Goal: Task Accomplishment & Management: Use online tool/utility

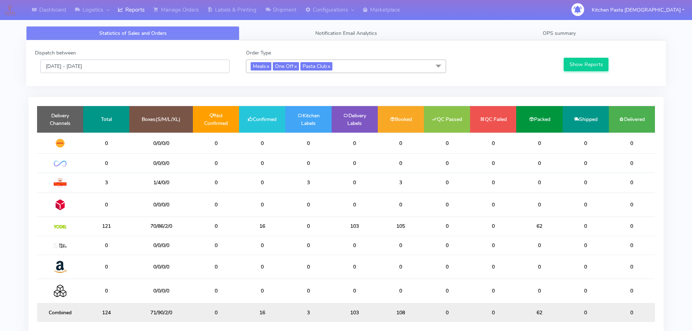
click at [139, 69] on input "[DATE] - [DATE]" at bounding box center [134, 66] width 189 height 13
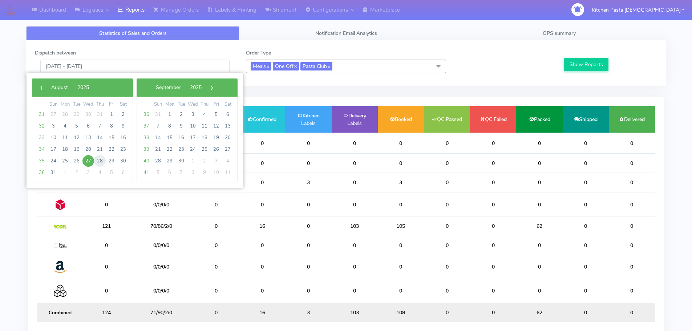
click at [99, 160] on span "28" at bounding box center [100, 161] width 12 height 12
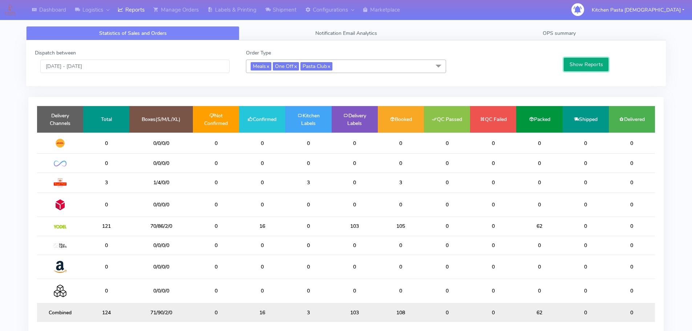
click at [571, 59] on button "Show Reports" at bounding box center [586, 64] width 45 height 13
click at [171, 68] on input "[DATE] - [DATE]" at bounding box center [134, 66] width 189 height 13
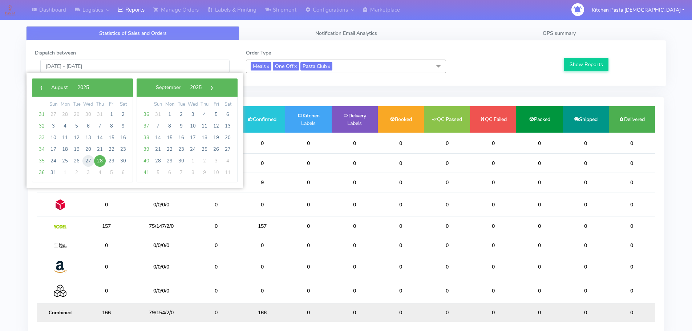
click at [89, 156] on span "27" at bounding box center [88, 161] width 12 height 12
click at [88, 158] on span "27" at bounding box center [88, 161] width 12 height 12
type input "[DATE] - [DATE]"
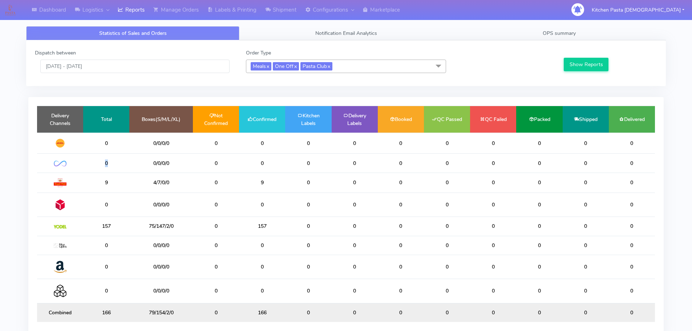
click at [88, 158] on td "0" at bounding box center [106, 163] width 46 height 19
click at [598, 64] on button "Show Reports" at bounding box center [586, 64] width 45 height 13
click at [289, 4] on link "Shipment" at bounding box center [281, 10] width 40 height 20
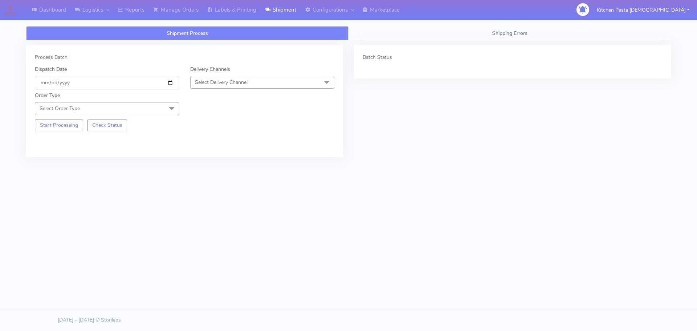
drag, startPoint x: 234, startPoint y: 81, endPoint x: 197, endPoint y: 138, distance: 67.4
click at [233, 81] on span "Select Delivery Channel" at bounding box center [221, 82] width 53 height 7
click at [215, 166] on div "Yodel" at bounding box center [262, 164] width 137 height 8
drag, startPoint x: 162, startPoint y: 105, endPoint x: 40, endPoint y: 139, distance: 126.2
click at [163, 106] on span "Select Order Type" at bounding box center [107, 108] width 145 height 13
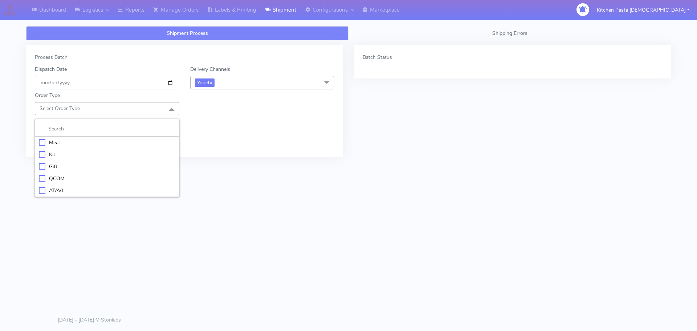
click at [59, 139] on div "Meal" at bounding box center [107, 143] width 137 height 8
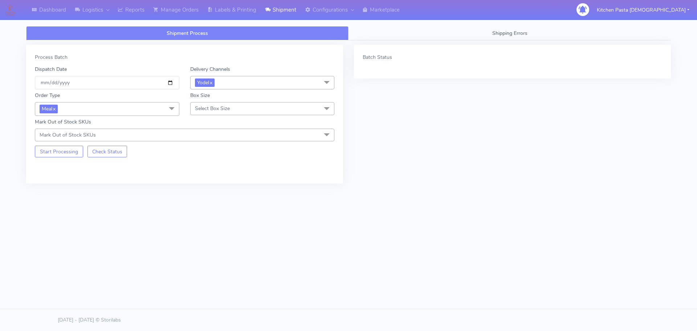
click at [215, 107] on span "Select Box Size" at bounding box center [212, 108] width 35 height 7
click at [209, 167] on div "Medium" at bounding box center [262, 167] width 137 height 8
click at [63, 157] on button "Start Processing" at bounding box center [59, 152] width 48 height 12
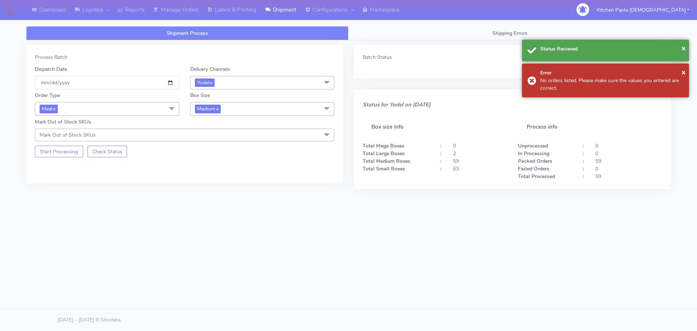
click at [262, 106] on span "Medium x" at bounding box center [262, 108] width 145 height 13
click at [203, 142] on div "Small" at bounding box center [262, 143] width 137 height 8
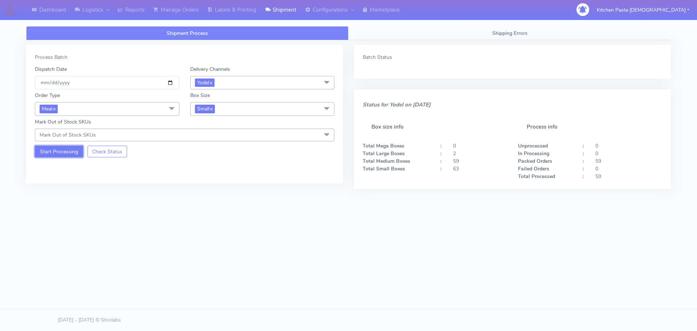
click at [77, 149] on button "Start Processing" at bounding box center [59, 152] width 48 height 12
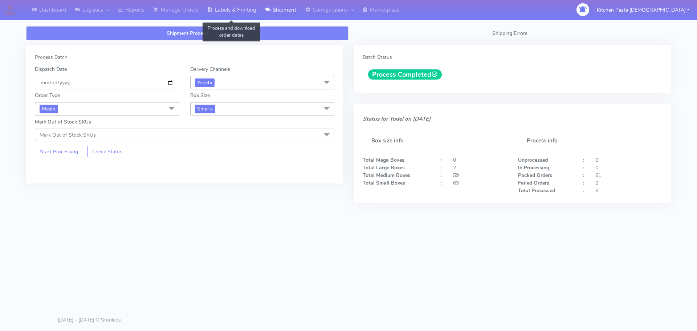
click at [222, 8] on link "Labels & Printing" at bounding box center [232, 10] width 58 height 20
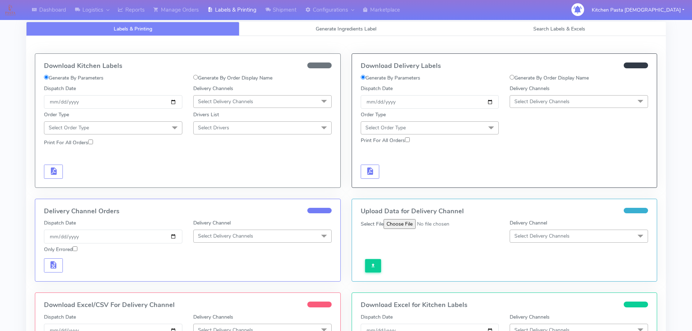
drag, startPoint x: 545, startPoint y: 101, endPoint x: 543, endPoint y: 107, distance: 6.9
click at [544, 105] on span "Select Delivery Channels" at bounding box center [579, 101] width 138 height 13
click at [532, 188] on li "Yodel" at bounding box center [579, 183] width 138 height 12
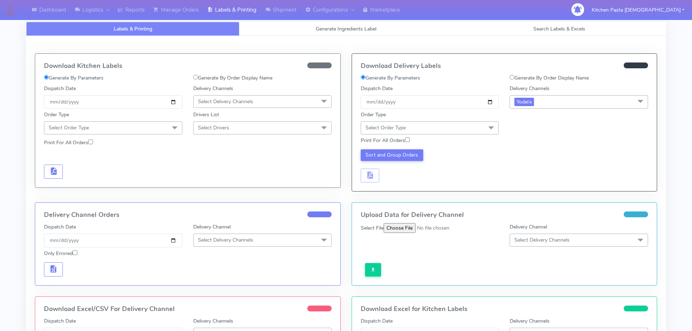
drag, startPoint x: 442, startPoint y: 125, endPoint x: 431, endPoint y: 145, distance: 22.3
click at [442, 125] on span "Select Order Type" at bounding box center [430, 127] width 138 height 13
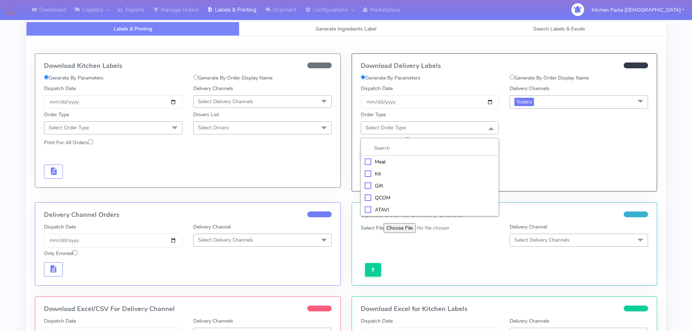
click at [419, 157] on li "Meal" at bounding box center [430, 162] width 138 height 12
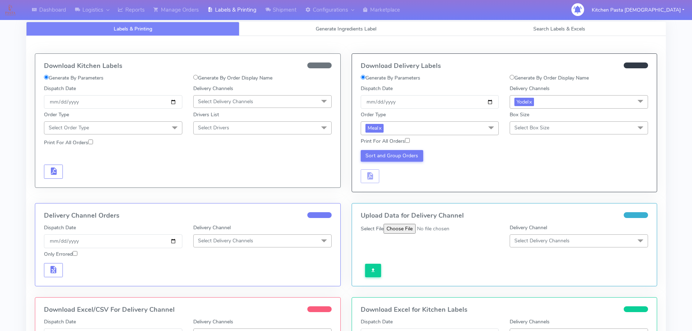
click at [535, 128] on span "Select Box Size" at bounding box center [531, 127] width 35 height 7
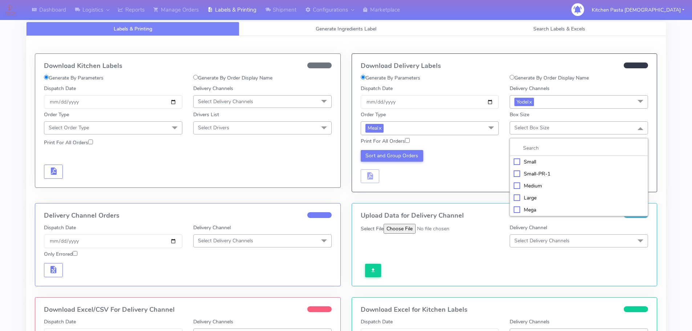
click at [519, 162] on div "Small" at bounding box center [579, 162] width 130 height 8
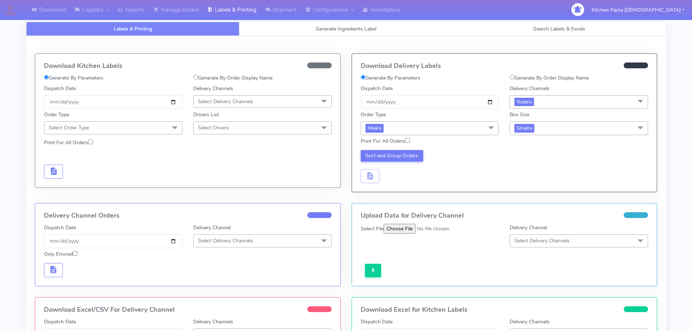
click at [366, 162] on div "Sort and Group Orders" at bounding box center [429, 166] width 149 height 33
click at [378, 153] on button "Sort and Group Orders" at bounding box center [392, 156] width 63 height 12
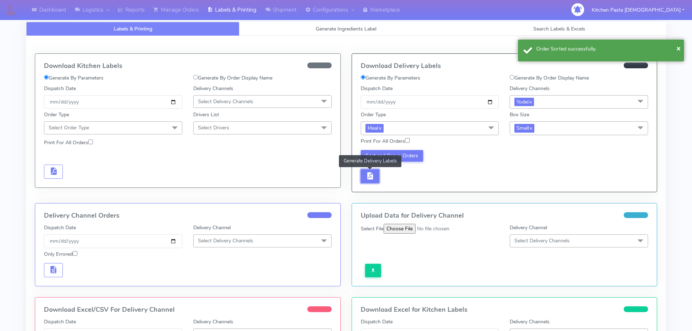
click at [372, 173] on button "button" at bounding box center [370, 176] width 19 height 14
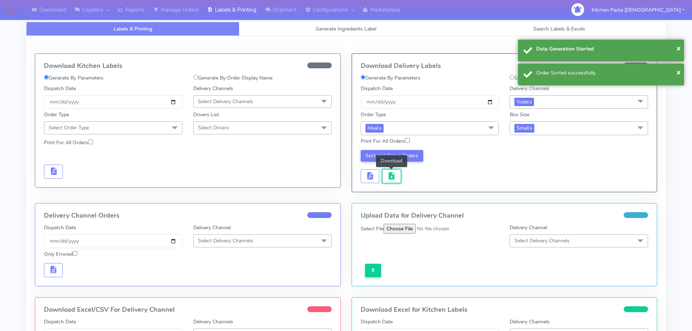
click at [385, 173] on button "button" at bounding box center [391, 176] width 19 height 14
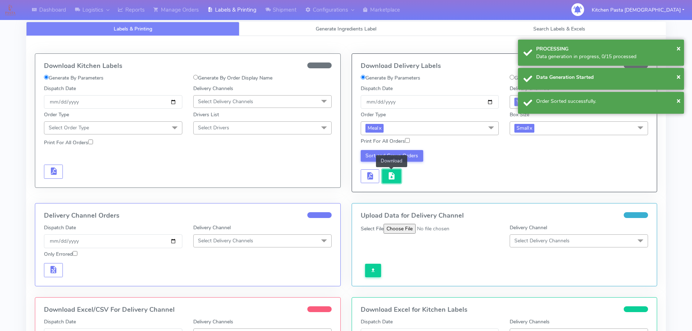
drag, startPoint x: 391, startPoint y: 171, endPoint x: 383, endPoint y: 178, distance: 11.0
click at [391, 174] on span "button" at bounding box center [391, 177] width 9 height 7
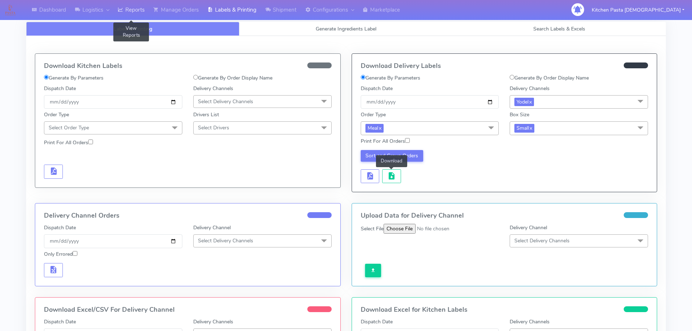
click at [132, 4] on link "Reports" at bounding box center [131, 10] width 36 height 20
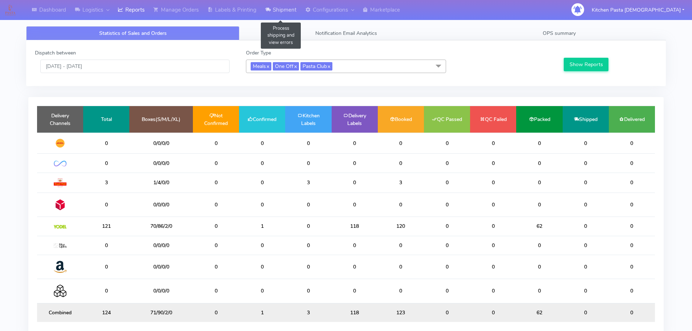
click at [273, 14] on link "Shipment" at bounding box center [281, 10] width 40 height 20
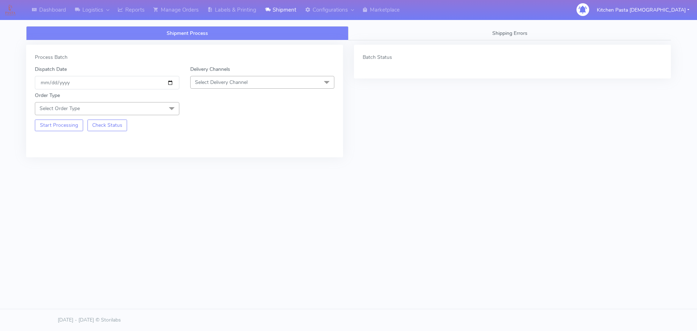
click at [251, 85] on span "Select Delivery Channel" at bounding box center [262, 82] width 145 height 13
click at [204, 166] on div "Yodel" at bounding box center [262, 164] width 137 height 8
click at [159, 107] on span "Select Order Type" at bounding box center [107, 108] width 145 height 13
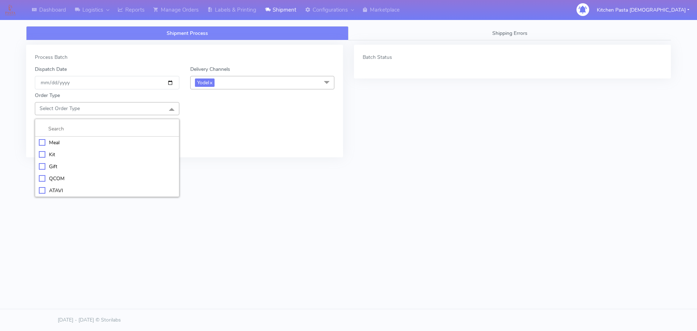
click at [89, 143] on div "Meal" at bounding box center [107, 143] width 137 height 8
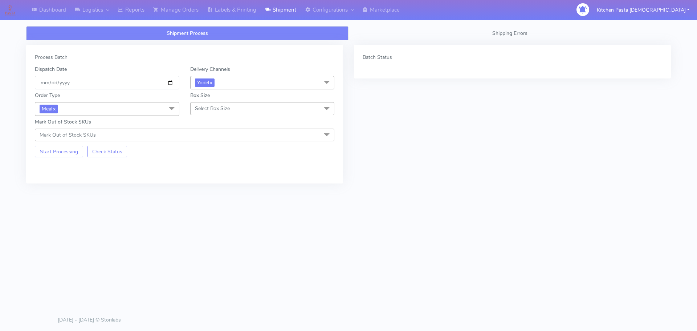
click at [208, 107] on span "Select Box Size" at bounding box center [212, 108] width 35 height 7
click at [211, 187] on div "Mega" at bounding box center [262, 191] width 137 height 8
drag, startPoint x: 70, startPoint y: 151, endPoint x: 65, endPoint y: 151, distance: 5.8
click at [69, 151] on button "Start Processing" at bounding box center [59, 152] width 48 height 12
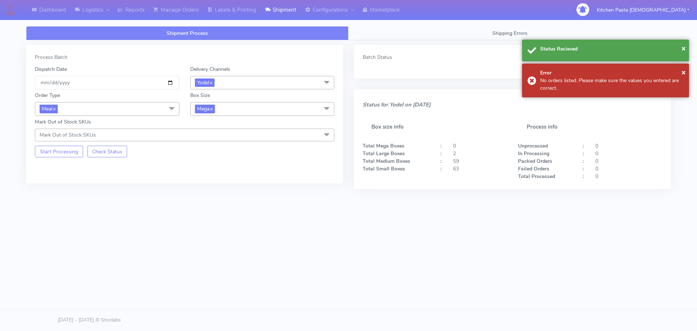
click at [233, 115] on span "Mega x" at bounding box center [262, 108] width 145 height 13
click at [207, 179] on div "Large" at bounding box center [262, 179] width 137 height 8
checkbox input "true"
checkbox input "false"
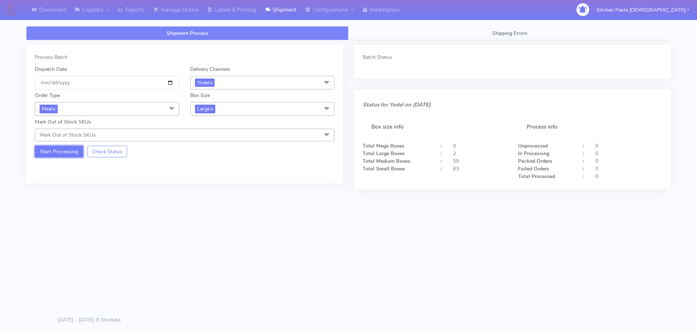
click at [64, 152] on button "Start Processing" at bounding box center [59, 152] width 48 height 12
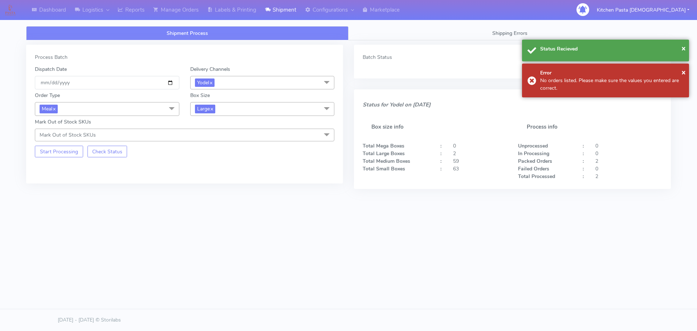
click at [226, 106] on span "Large x" at bounding box center [262, 108] width 145 height 13
click at [210, 167] on div "Medium" at bounding box center [262, 167] width 137 height 8
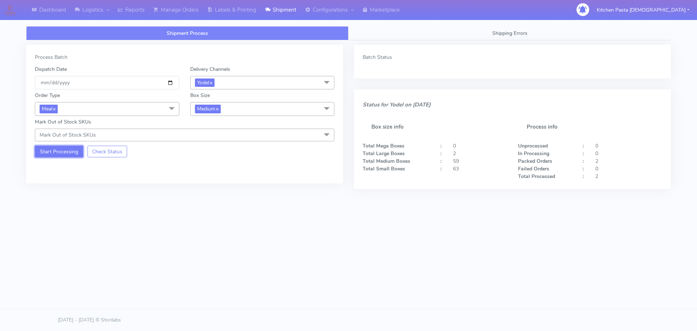
click at [66, 152] on button "Start Processing" at bounding box center [59, 152] width 48 height 12
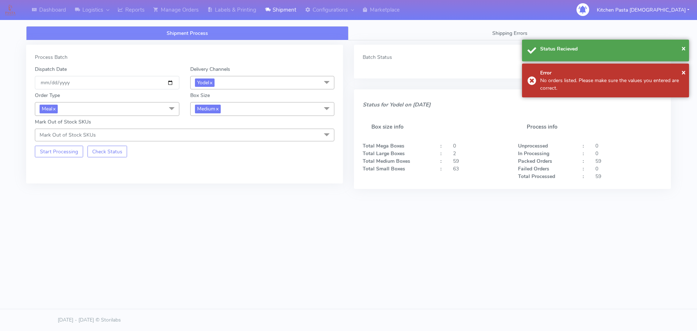
click at [255, 104] on span "Medium x" at bounding box center [262, 108] width 145 height 13
click at [224, 147] on li "Small" at bounding box center [263, 143] width 144 height 12
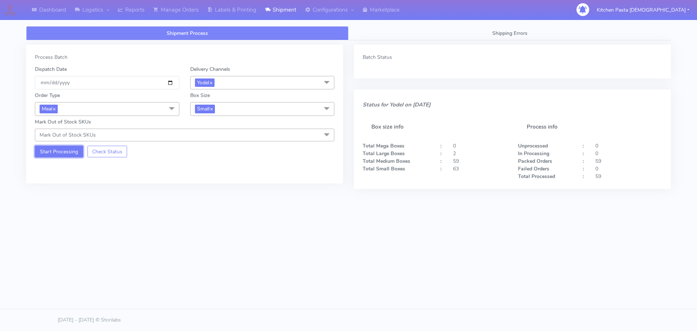
click at [66, 152] on button "Start Processing" at bounding box center [59, 152] width 48 height 12
click at [236, 13] on link "Labels & Printing" at bounding box center [232, 10] width 58 height 20
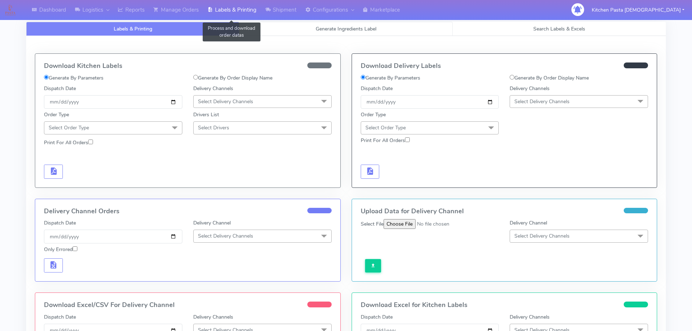
select select
click at [312, 31] on link "Generate Ingredients Label" at bounding box center [345, 29] width 213 height 14
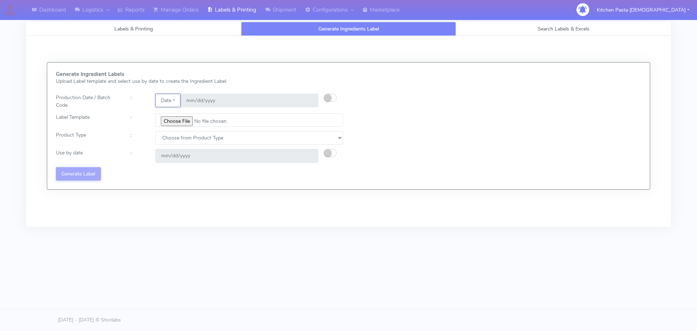
click at [162, 102] on button "Date" at bounding box center [167, 100] width 25 height 13
click at [183, 117] on link "Code" at bounding box center [184, 115] width 57 height 12
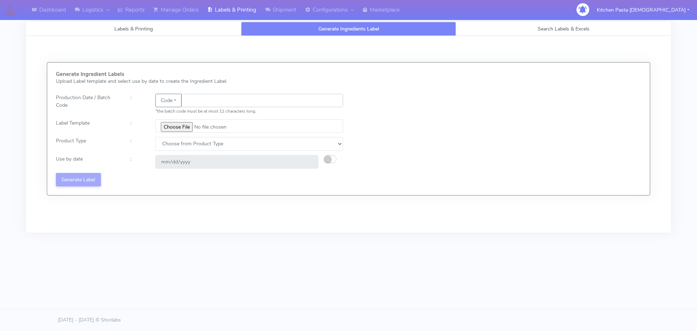
drag, startPoint x: 185, startPoint y: 116, endPoint x: 196, endPoint y: 101, distance: 18.6
click at [196, 101] on input "text" at bounding box center [263, 100] width 162 height 13
click at [165, 98] on button "Code" at bounding box center [168, 100] width 26 height 13
drag, startPoint x: 179, startPoint y: 117, endPoint x: 205, endPoint y: 107, distance: 28.1
click at [179, 117] on link "Date" at bounding box center [184, 115] width 57 height 12
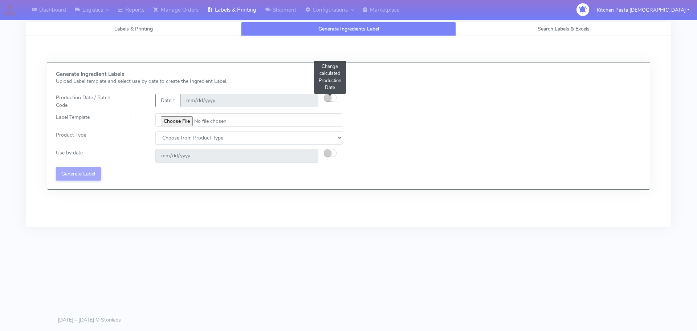
click at [333, 97] on button "button" at bounding box center [330, 98] width 13 height 8
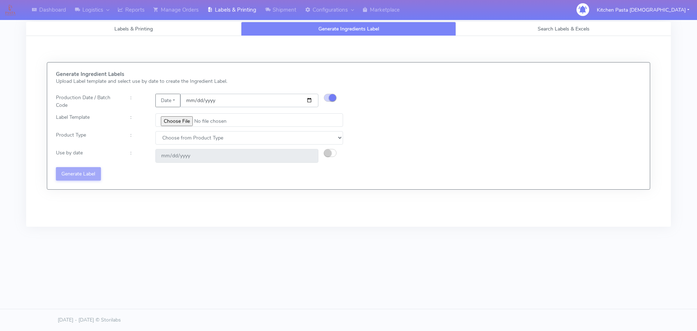
click at [308, 101] on input "[DATE]" at bounding box center [249, 100] width 138 height 13
type input "[DATE]"
click at [185, 124] on input "file" at bounding box center [249, 119] width 188 height 13
type input "C:\fakepath\Pasta Evangelists Lobster crab and prawn ravioli dinner kit for 2 v…"
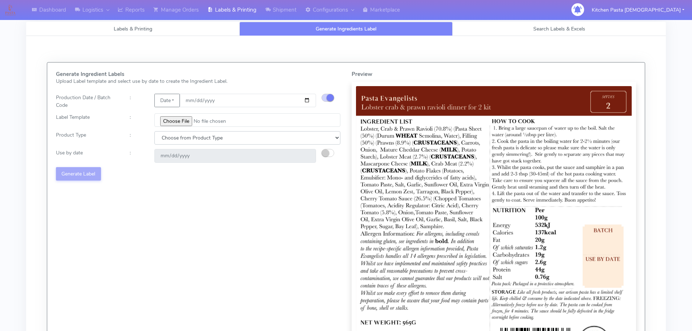
click at [177, 143] on select "Choose from Product Type ECOM ERETAIL CIRCULAR CIRC_DESERTS LASAGNE" at bounding box center [247, 137] width 186 height 13
select select "1"
click at [154, 131] on select "Choose from Product Type ECOM ERETAIL CIRCULAR CIRC_DESERTS LASAGNE" at bounding box center [247, 137] width 186 height 13
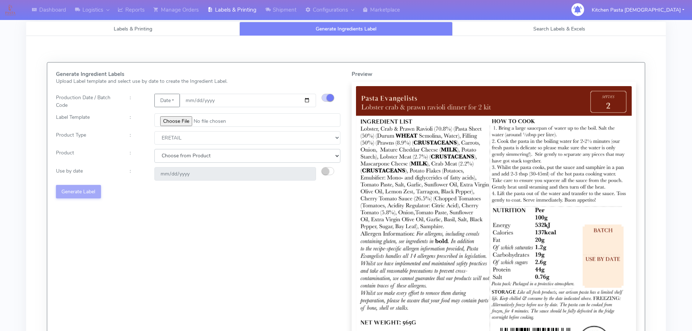
click at [178, 160] on select "Choose from Product PLAIN PASTA FILLED PASTA BUTTER (INTERNAL PRODUCTION) BUTTE…" at bounding box center [247, 155] width 186 height 13
select select "0"
click at [154, 149] on select "Choose from Product PLAIN PASTA FILLED PASTA BUTTER (INTERNAL PRODUCTION) BUTTE…" at bounding box center [247, 155] width 186 height 13
click at [326, 171] on small "button" at bounding box center [325, 170] width 7 height 7
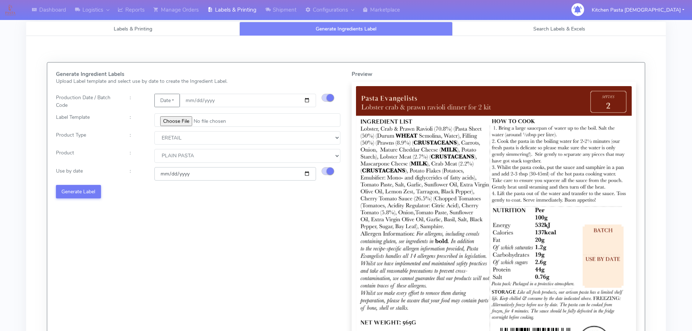
click at [307, 174] on input "[DATE]" at bounding box center [235, 173] width 162 height 13
type input "2025-09-05"
click at [88, 199] on div "Generate Ingredient Labels Upload Label template and select use by date to crea…" at bounding box center [198, 218] width 296 height 295
click at [86, 192] on button "Generate Label" at bounding box center [78, 191] width 45 height 13
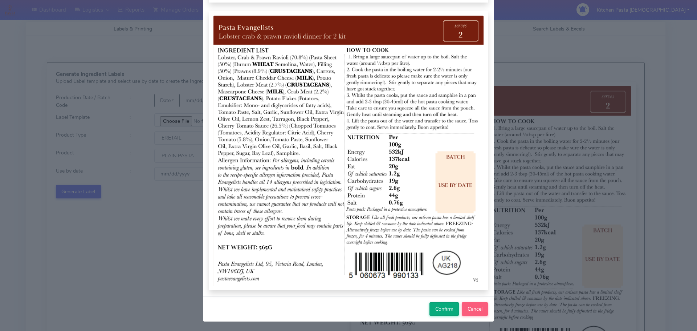
scroll to position [75, 0]
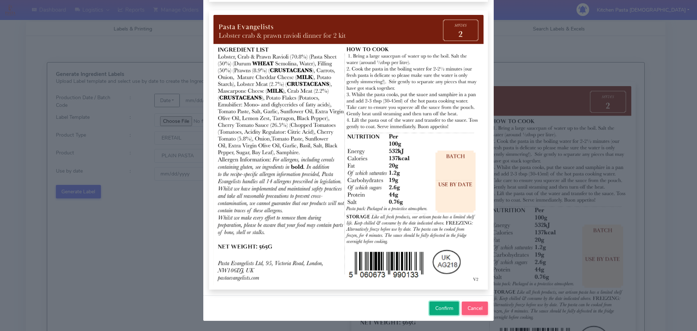
click at [433, 314] on button "Confirm" at bounding box center [444, 307] width 29 height 13
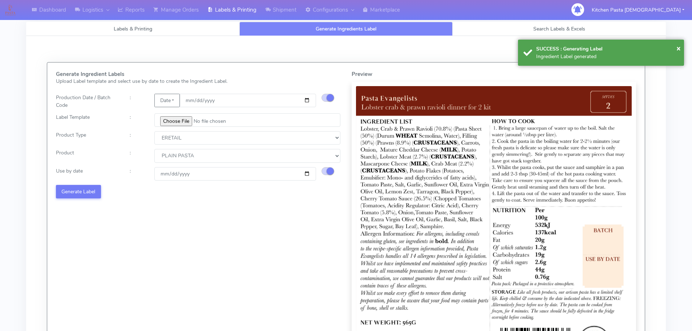
select select
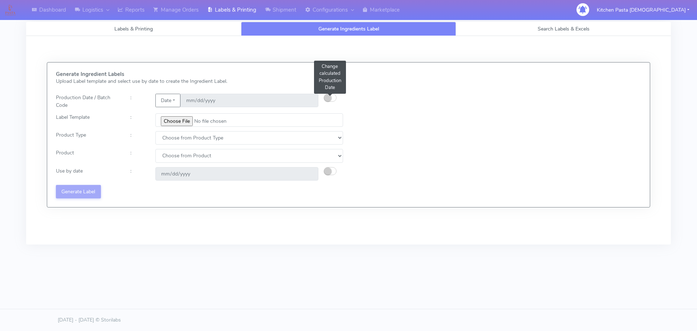
click at [333, 98] on button "button" at bounding box center [330, 98] width 13 height 8
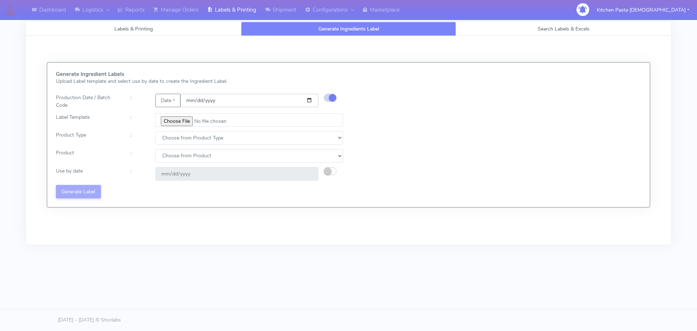
click at [313, 100] on input "date" at bounding box center [249, 100] width 138 height 13
type input "[DATE]"
click at [192, 126] on input "file" at bounding box center [249, 119] width 188 height 13
type input "C:\fakepath\Pasta Evangelists spicy 'nduja mafaldine kit for 2 v5.jpg"
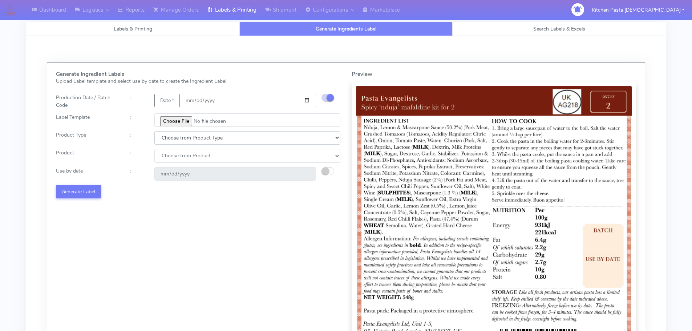
drag, startPoint x: 189, startPoint y: 139, endPoint x: 188, endPoint y: 143, distance: 4.6
click at [189, 139] on select "Choose from Product Type ECOM ERETAIL CIRCULAR CIRC_DESERTS LASAGNE" at bounding box center [247, 137] width 186 height 13
select select "1"
click at [154, 131] on select "Choose from Product Type ECOM ERETAIL CIRCULAR CIRC_DESERTS LASAGNE" at bounding box center [247, 137] width 186 height 13
drag, startPoint x: 174, startPoint y: 157, endPoint x: 174, endPoint y: 162, distance: 5.9
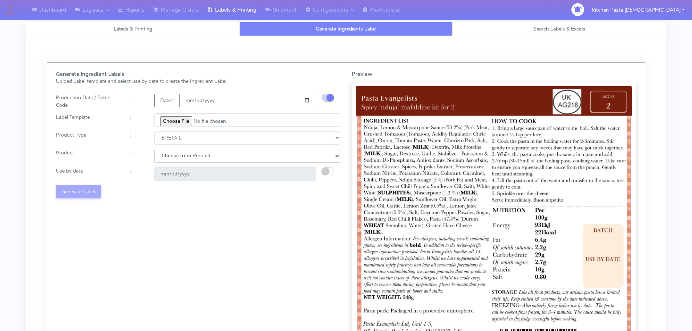
click at [174, 157] on select "Choose from Product PLAIN PASTA FILLED PASTA BUTTER (INTERNAL PRODUCTION) BUTTE…" at bounding box center [247, 155] width 186 height 13
select select "0"
click at [154, 149] on select "Choose from Product PLAIN PASTA FILLED PASTA BUTTER (INTERNAL PRODUCTION) BUTTE…" at bounding box center [247, 155] width 186 height 13
click at [322, 169] on small "button" at bounding box center [325, 170] width 7 height 7
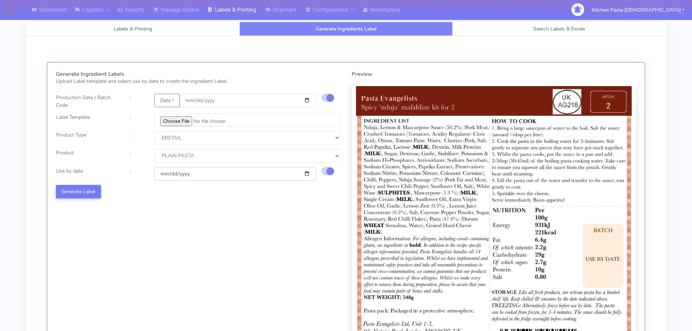
click at [305, 174] on input "[DATE]" at bounding box center [235, 173] width 162 height 13
type input "[DATE]"
click at [79, 190] on button "Generate Label" at bounding box center [78, 191] width 45 height 13
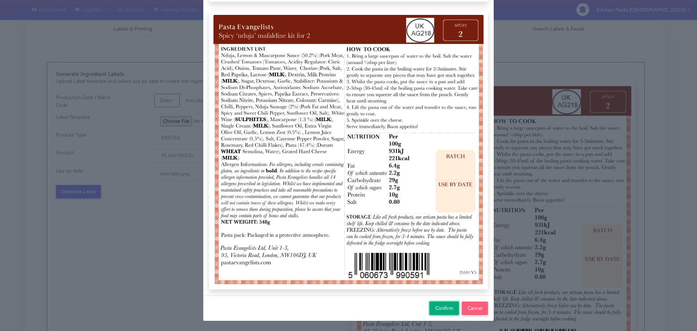
click at [442, 307] on span "Confirm" at bounding box center [444, 308] width 18 height 7
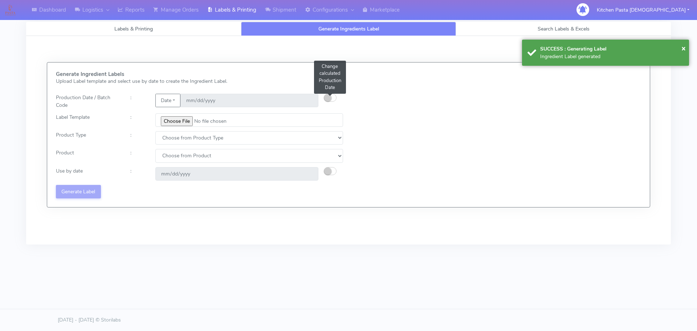
click at [330, 99] on small "button" at bounding box center [327, 97] width 7 height 7
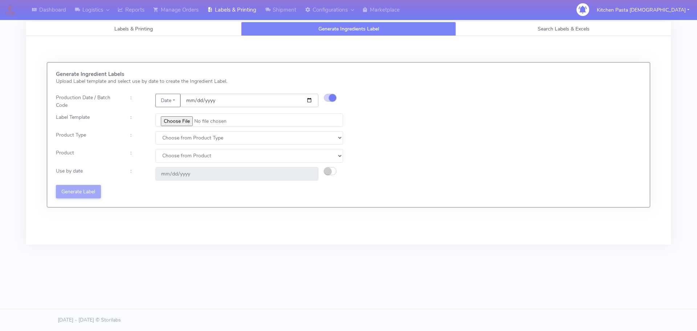
click at [310, 99] on input "date" at bounding box center [249, 100] width 138 height 13
type input "[DATE]"
click at [180, 122] on input "file" at bounding box center [249, 119] width 188 height 13
type input "C:\fakepath\Pasta Evangelists Carbonara Spaghetti dinner kit for 2 v4.jpg"
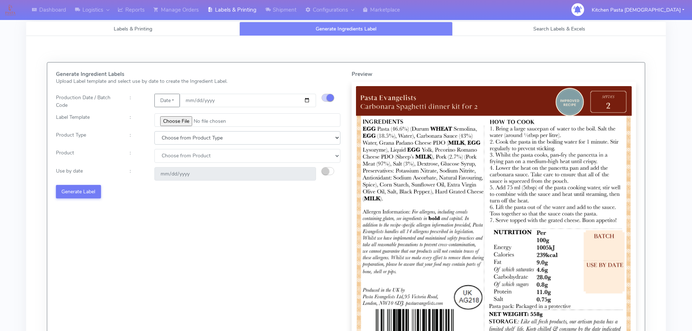
drag, startPoint x: 201, startPoint y: 138, endPoint x: 191, endPoint y: 144, distance: 11.3
click at [199, 139] on select "Choose from Product Type ECOM ERETAIL CIRCULAR CIRC_DESERTS LASAGNE" at bounding box center [247, 137] width 186 height 13
select select "1"
click at [154, 131] on select "Choose from Product Type ECOM ERETAIL CIRCULAR CIRC_DESERTS LASAGNE" at bounding box center [247, 137] width 186 height 13
select select
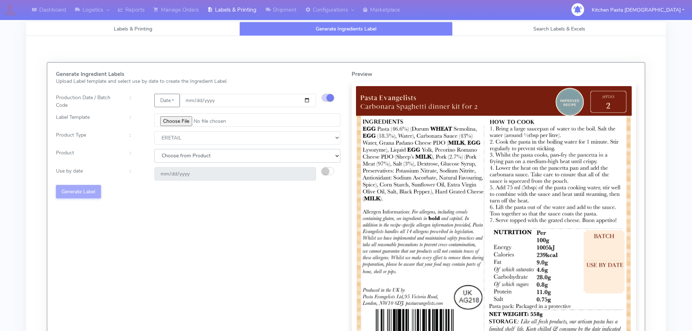
click at [173, 162] on select "Choose from Product PLAIN PASTA FILLED PASTA BUTTER (INTERNAL PRODUCTION) BUTTE…" at bounding box center [247, 155] width 186 height 13
select select "0"
click at [154, 149] on select "Choose from Product PLAIN PASTA FILLED PASTA BUTTER (INTERNAL PRODUCTION) BUTTE…" at bounding box center [247, 155] width 186 height 13
click at [325, 170] on small "button" at bounding box center [325, 170] width 7 height 7
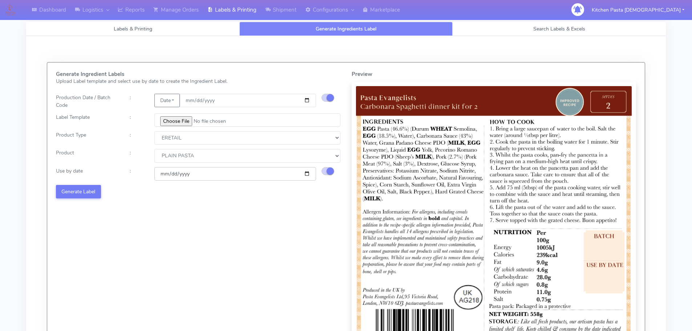
click at [307, 175] on input "[DATE]" at bounding box center [235, 173] width 162 height 13
type input "[DATE]"
click at [93, 192] on button "Generate Label" at bounding box center [78, 191] width 45 height 13
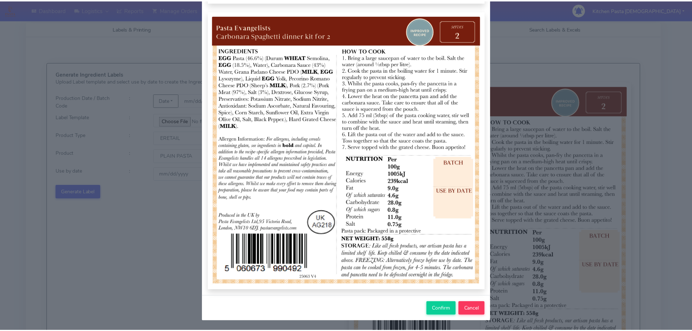
scroll to position [75, 0]
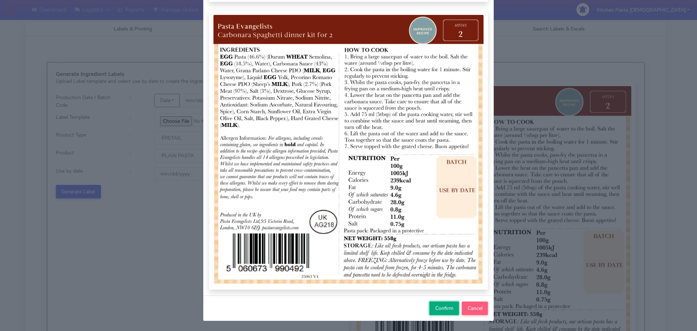
click at [446, 308] on span "Confirm" at bounding box center [444, 308] width 18 height 7
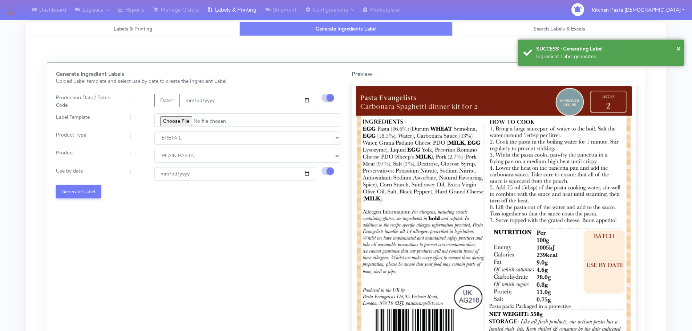
select select
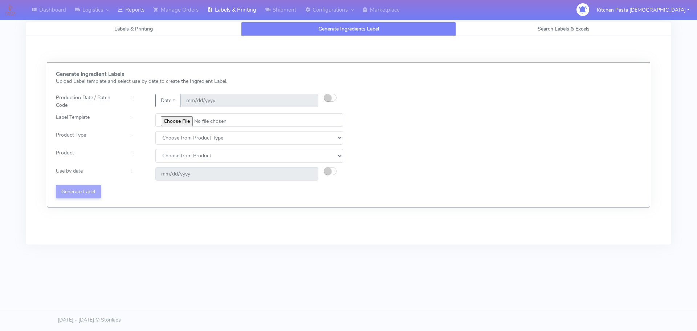
click at [132, 13] on link "Reports" at bounding box center [131, 10] width 36 height 20
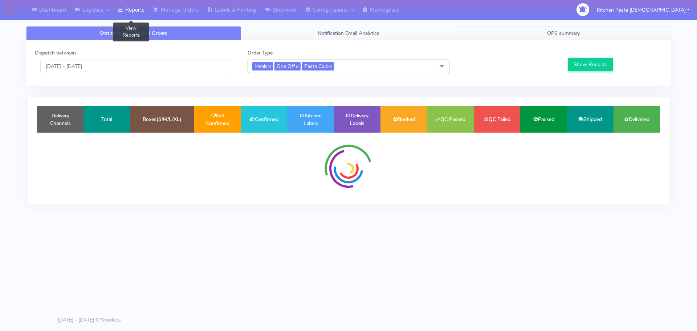
click at [517, 35] on link "OPS summary" at bounding box center [563, 33] width 215 height 14
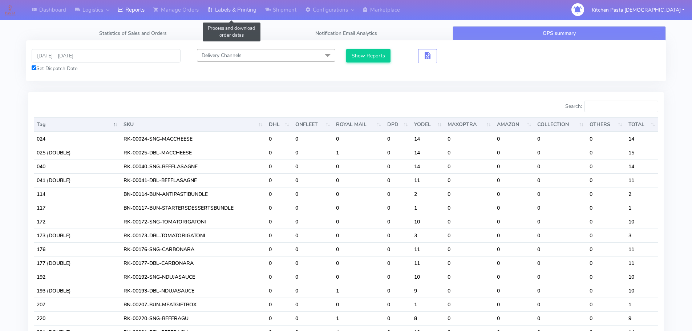
click at [233, 17] on link "Labels & Printing" at bounding box center [232, 10] width 58 height 20
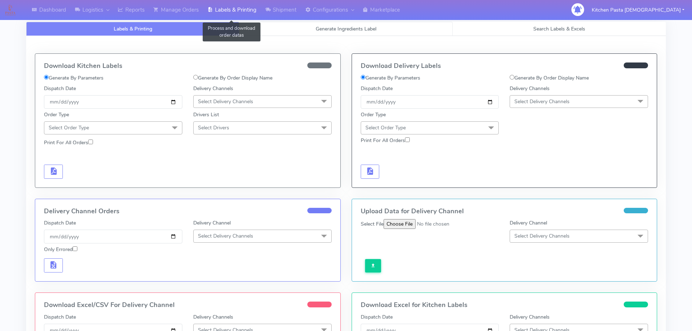
select select
click at [299, 31] on link "Generate Ingredients Label" at bounding box center [345, 29] width 213 height 14
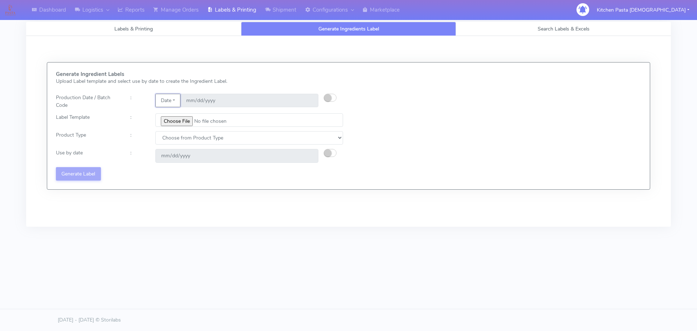
drag, startPoint x: 179, startPoint y: 96, endPoint x: 179, endPoint y: 106, distance: 9.8
click at [179, 96] on button "Date" at bounding box center [167, 100] width 25 height 13
click at [179, 110] on link "Code" at bounding box center [184, 115] width 57 height 12
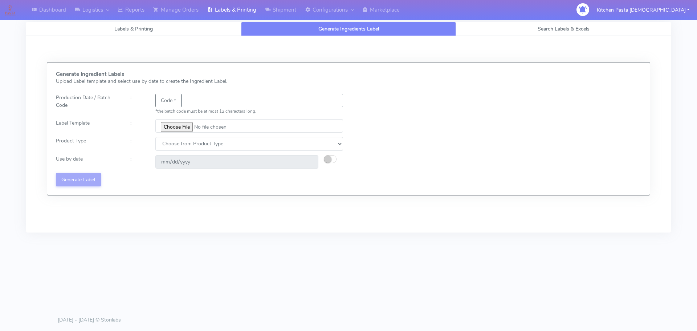
click at [206, 99] on input "text" at bounding box center [263, 100] width 162 height 13
type input "25238"
click at [176, 130] on input "file" at bounding box center [249, 125] width 188 height 13
type input "C:\fakepath\Pasta Evangelists truffle mac & cheese for 1_V2.jpg"
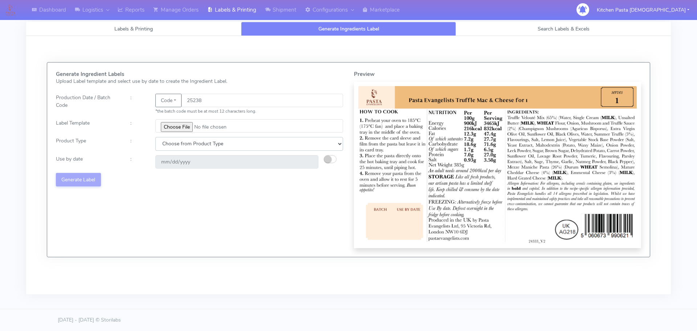
click at [180, 150] on select "Choose from Product Type ECOM ERETAIL CIRCULAR CIRC_DESERTS LASAGNE" at bounding box center [249, 143] width 188 height 13
select select "4"
click at [155, 137] on select "Choose from Product Type ECOM ERETAIL CIRCULAR CIRC_DESERTS LASAGNE" at bounding box center [249, 143] width 188 height 13
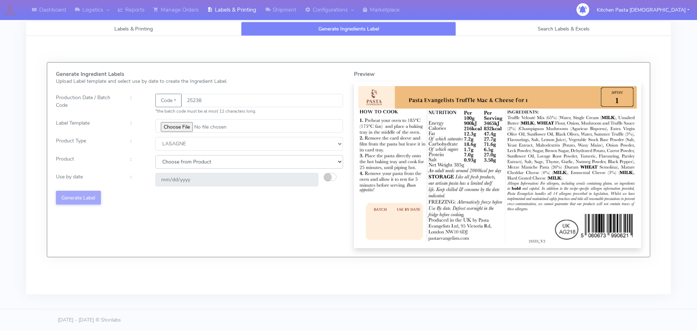
click at [173, 164] on select "Choose from Product LASAGNE" at bounding box center [249, 161] width 188 height 13
select select "0"
click at [155, 155] on select "Choose from Product LASAGNE" at bounding box center [249, 161] width 188 height 13
click at [330, 177] on small "button" at bounding box center [327, 176] width 7 height 7
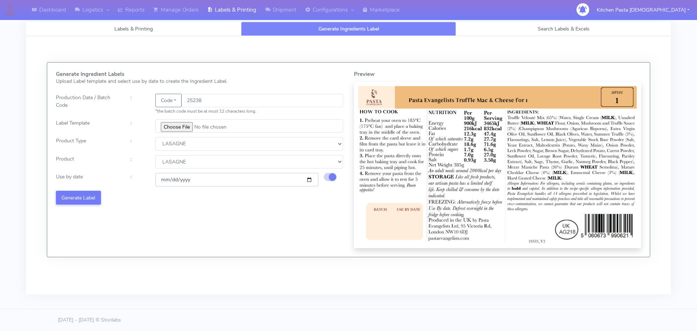
click at [309, 177] on input "[DATE]" at bounding box center [236, 179] width 163 height 13
type input "[DATE]"
click at [84, 193] on button "Generate Label" at bounding box center [78, 197] width 45 height 13
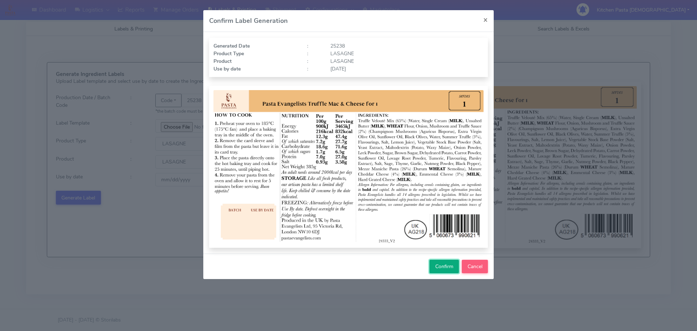
click at [447, 270] on button "Confirm" at bounding box center [444, 266] width 29 height 13
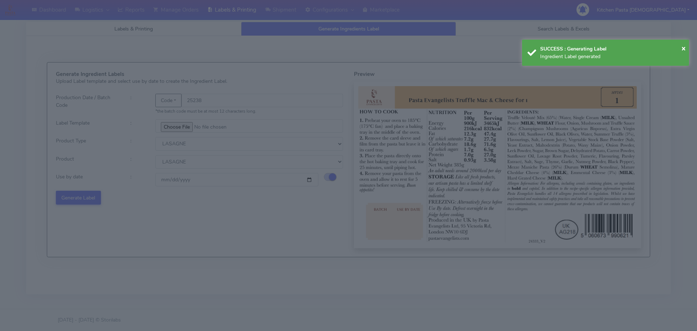
select select
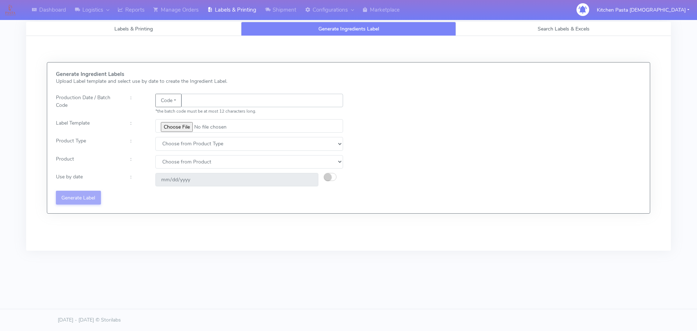
click at [210, 94] on input "text" at bounding box center [263, 100] width 162 height 13
type input "25237"
click at [176, 123] on input "file" at bounding box center [249, 125] width 188 height 13
type input "C:\fakepath\Spicy Prawn Mac and Cheese v1.jpg"
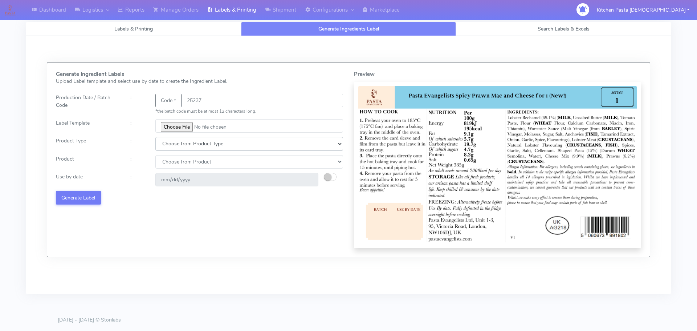
drag, startPoint x: 198, startPoint y: 142, endPoint x: 194, endPoint y: 150, distance: 8.3
click at [197, 145] on select "Choose from Product Type ECOM ERETAIL CIRCULAR CIRC_DESERTS LASAGNE" at bounding box center [249, 143] width 188 height 13
select select "4"
click at [155, 137] on select "Choose from Product Type ECOM ERETAIL CIRCULAR CIRC_DESERTS LASAGNE" at bounding box center [249, 143] width 188 height 13
drag, startPoint x: 176, startPoint y: 159, endPoint x: 178, endPoint y: 166, distance: 7.1
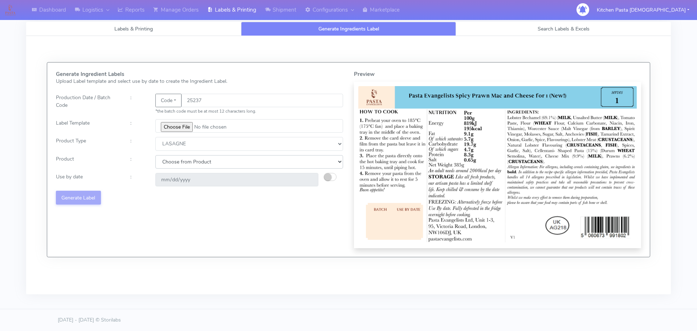
click at [176, 159] on select "Choose from Product LASAGNE" at bounding box center [249, 161] width 188 height 13
select select "0"
click at [155, 155] on select "Choose from Product LASAGNE" at bounding box center [249, 161] width 188 height 13
click at [328, 176] on small "button" at bounding box center [327, 176] width 7 height 7
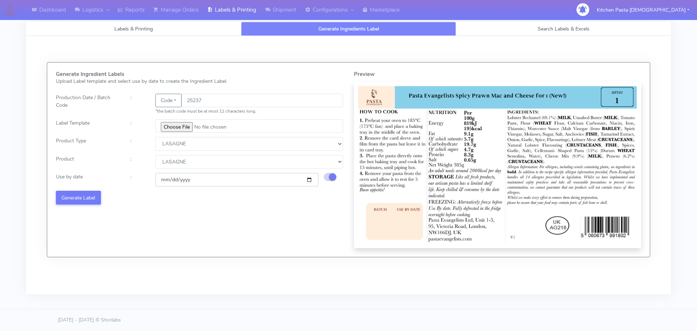
click at [307, 181] on input "[DATE]" at bounding box center [236, 179] width 163 height 13
type input "[DATE]"
click at [85, 199] on button "Generate Label" at bounding box center [78, 197] width 45 height 13
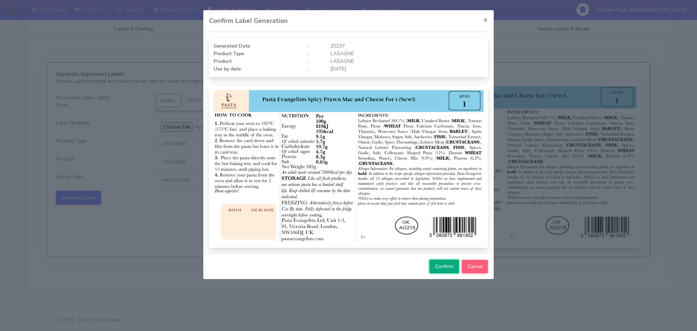
click at [442, 268] on span "Confirm" at bounding box center [444, 266] width 18 height 7
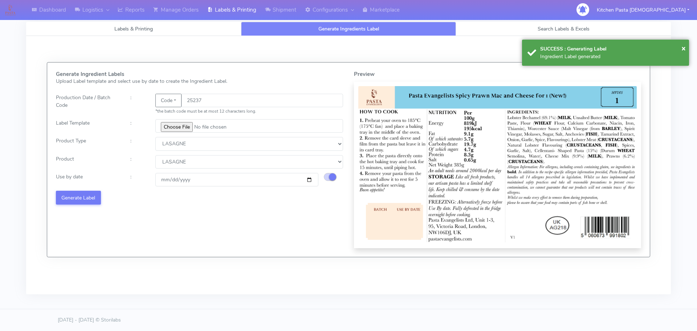
select select
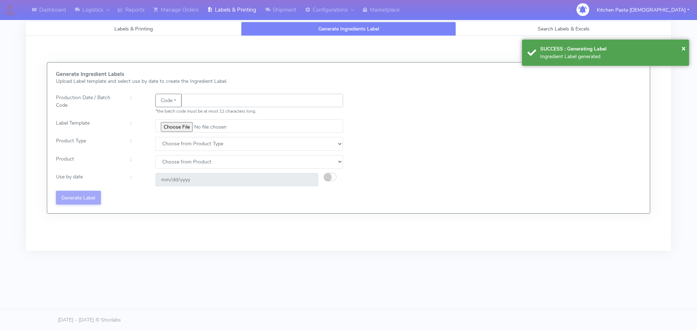
click at [192, 101] on input "text" at bounding box center [263, 100] width 162 height 13
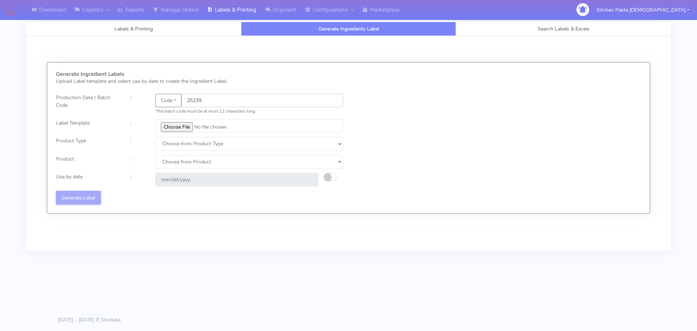
type input "25239"
click at [183, 121] on input "file" at bounding box center [249, 125] width 188 height 13
type input "C:\fakepath\Beef & Chianti Lasagne 1 v3.jpg"
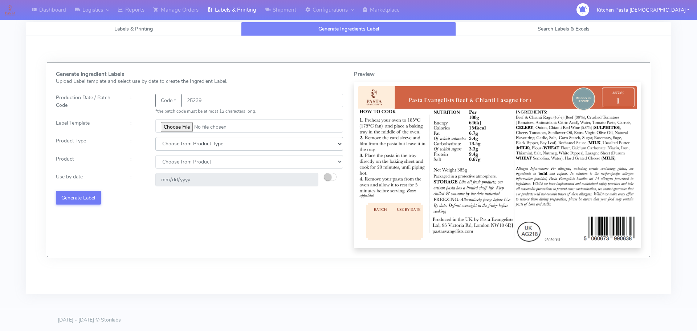
drag, startPoint x: 169, startPoint y: 145, endPoint x: 174, endPoint y: 150, distance: 7.5
click at [169, 145] on select "Choose from Product Type ECOM ERETAIL CIRCULAR CIRC_DESERTS LASAGNE" at bounding box center [249, 143] width 188 height 13
select select "4"
click at [155, 137] on select "Choose from Product Type ECOM ERETAIL CIRCULAR CIRC_DESERTS LASAGNE" at bounding box center [249, 143] width 188 height 13
click at [177, 161] on select "Choose from Product LASAGNE" at bounding box center [249, 161] width 188 height 13
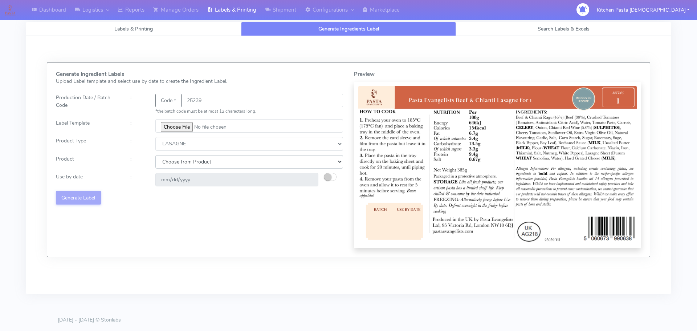
select select "0"
click at [155, 155] on select "Choose from Product LASAGNE" at bounding box center [249, 161] width 188 height 13
click at [334, 177] on button "button" at bounding box center [330, 177] width 13 height 8
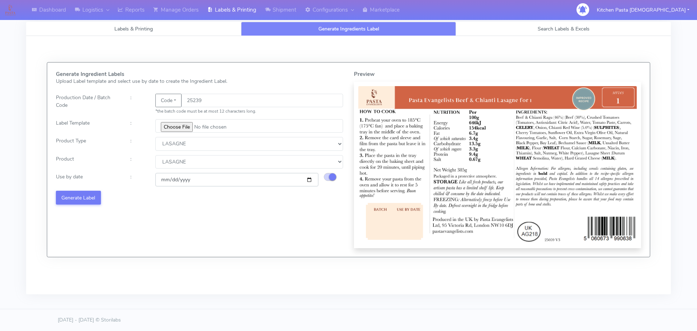
click at [311, 181] on input "[DATE]" at bounding box center [236, 179] width 163 height 13
type input "[DATE]"
click at [85, 196] on button "Generate Label" at bounding box center [78, 197] width 45 height 13
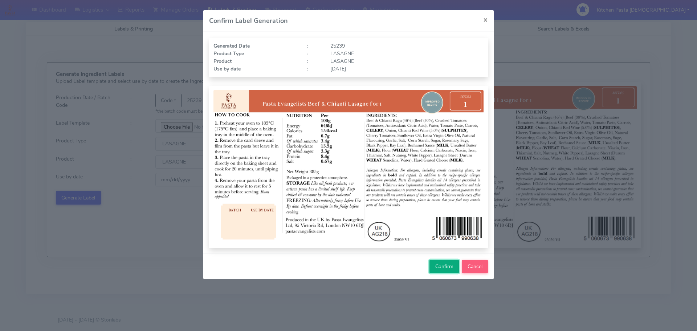
click at [453, 267] on button "Confirm" at bounding box center [444, 266] width 29 height 13
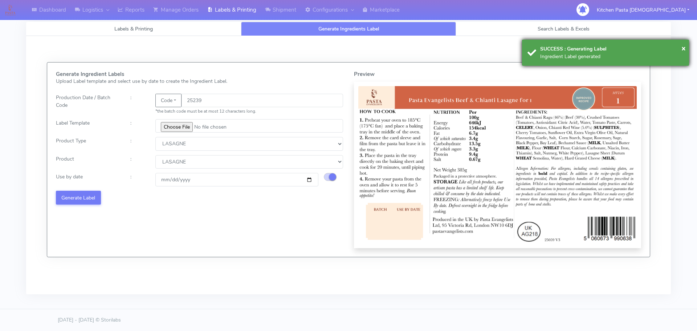
select select
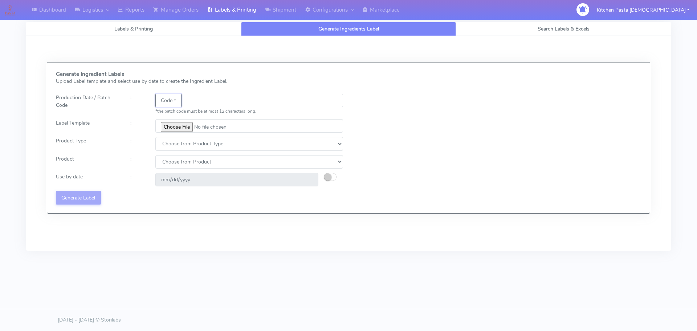
drag, startPoint x: 169, startPoint y: 102, endPoint x: 176, endPoint y: 108, distance: 9.6
click at [169, 102] on button "Code" at bounding box center [168, 100] width 26 height 13
click at [183, 122] on ul "Date" at bounding box center [184, 115] width 58 height 16
click at [181, 120] on input "file" at bounding box center [249, 125] width 188 height 13
click at [169, 106] on button "Code" at bounding box center [168, 100] width 26 height 13
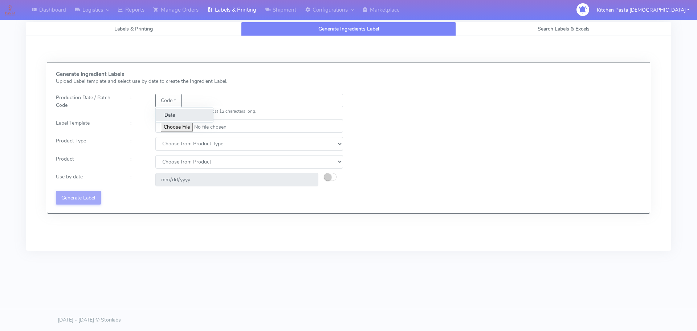
click at [180, 116] on link "Date" at bounding box center [184, 115] width 57 height 12
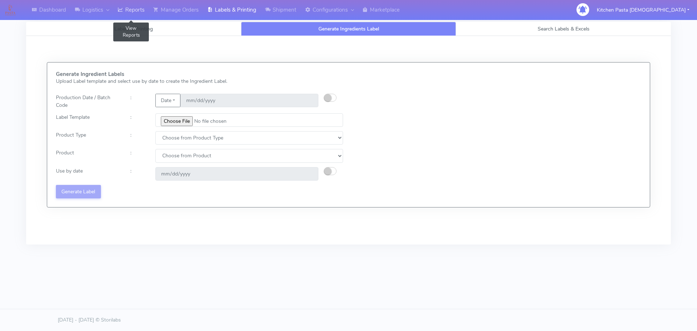
click at [134, 10] on link "Reports" at bounding box center [131, 10] width 36 height 20
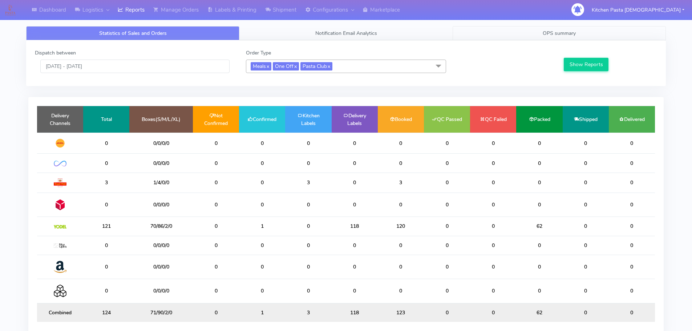
click at [572, 33] on span "OPS summary" at bounding box center [559, 33] width 33 height 7
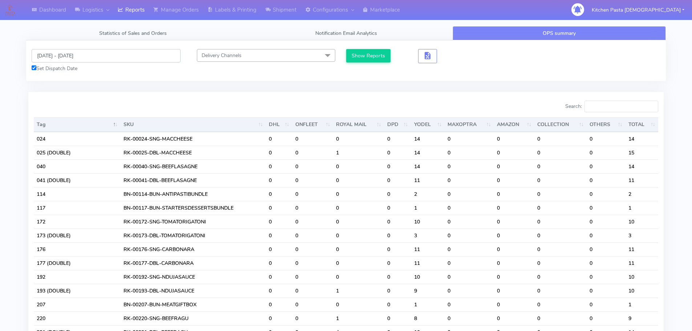
click at [79, 54] on input "[DATE] - [DATE]" at bounding box center [106, 55] width 149 height 13
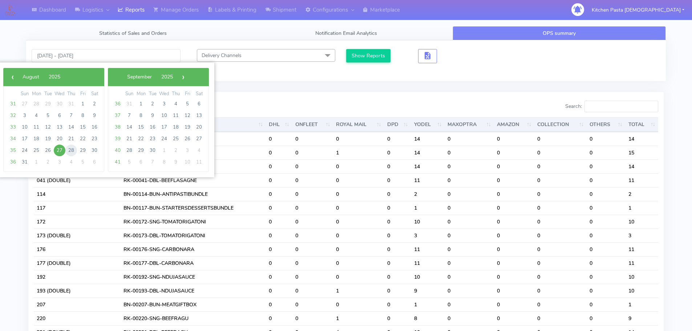
click at [70, 147] on span "28" at bounding box center [71, 151] width 12 height 12
type input "[DATE] - [DATE]"
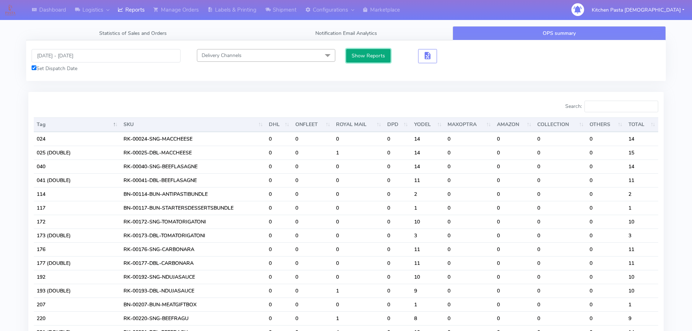
click at [358, 54] on button "Show Reports" at bounding box center [368, 55] width 45 height 13
click at [611, 104] on input "Search:" at bounding box center [621, 107] width 74 height 12
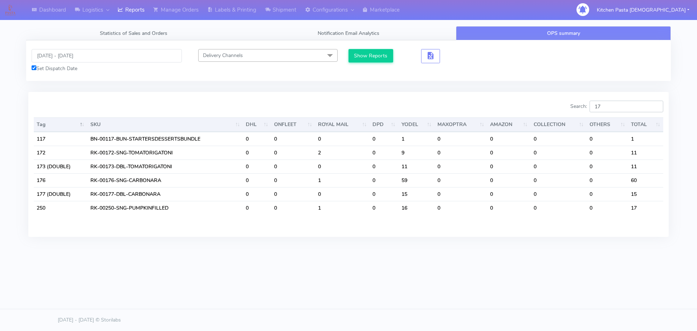
type input "1"
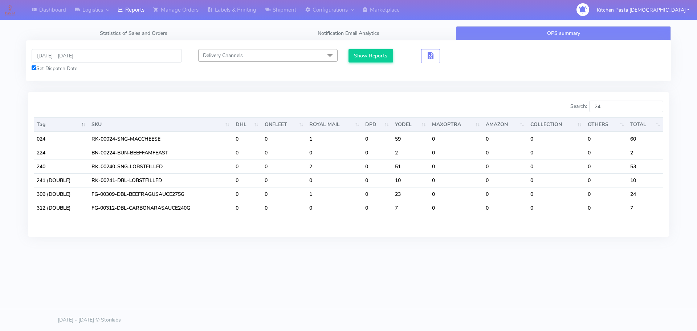
type input "2"
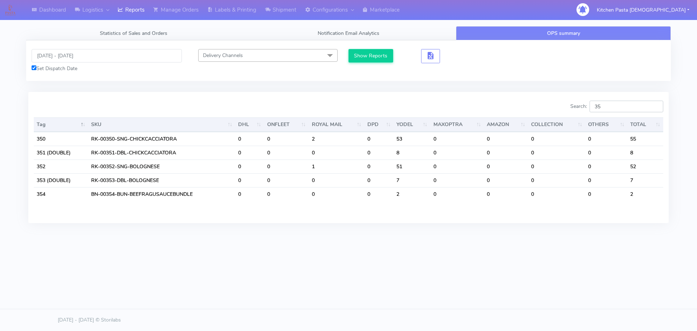
type input "3"
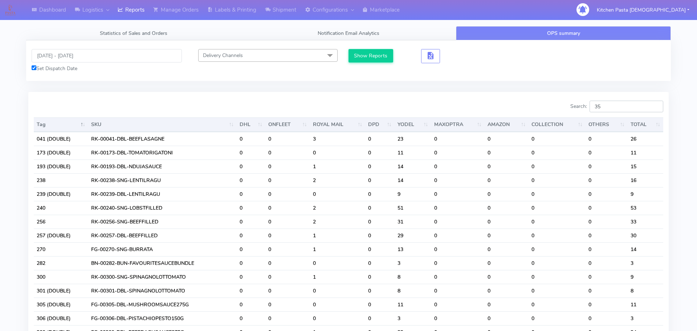
type input "3"
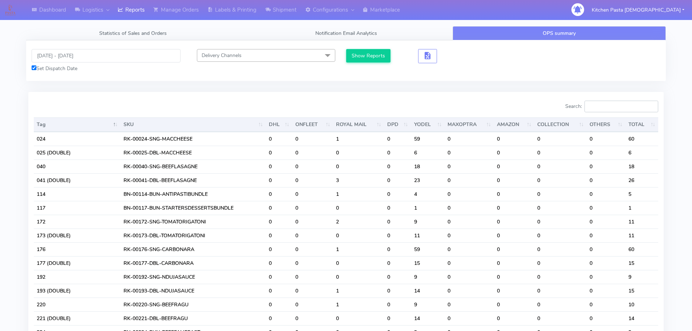
type input "3"
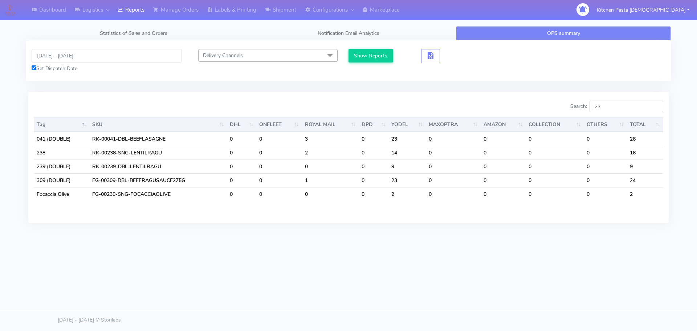
type input "2"
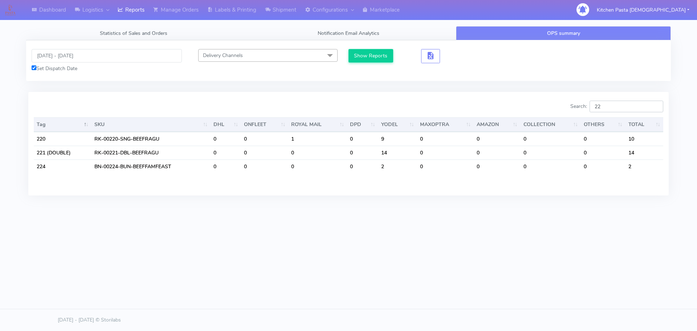
type input "2"
type input "1"
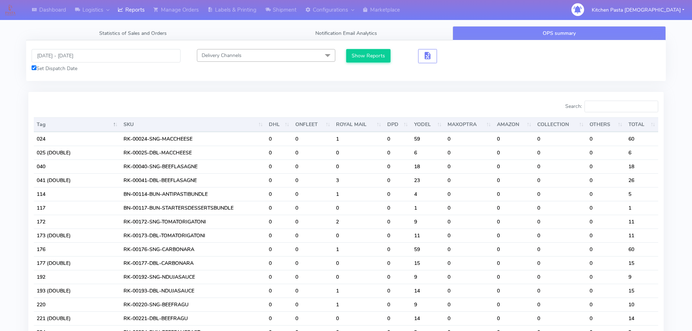
click at [596, 73] on div "[DATE] - [DATE] Set Dispatch Date Delivery Channels Select All DHL OnFleet Roya…" at bounding box center [346, 60] width 640 height 41
click at [616, 104] on input "Search:" at bounding box center [621, 107] width 74 height 12
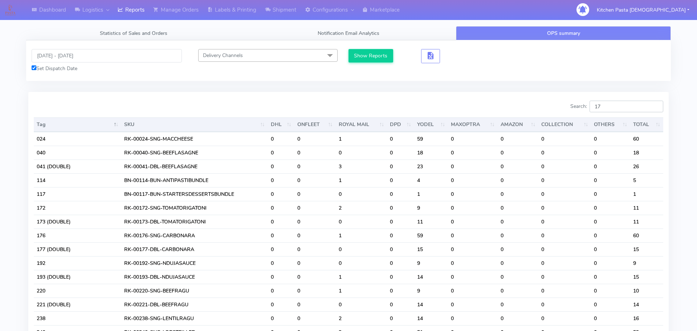
type input "1"
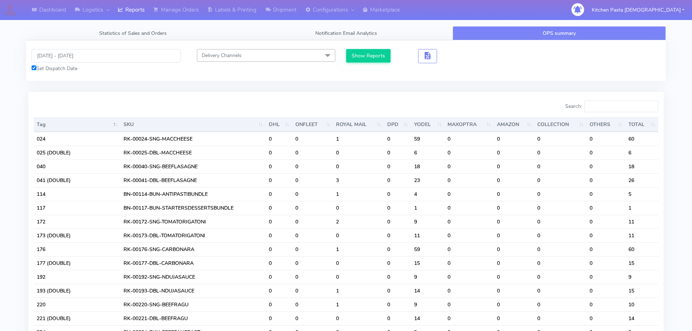
click at [610, 77] on div "[DATE] - [DATE] Set Dispatch Date Delivery Channels Select All DHL OnFleet Roya…" at bounding box center [346, 60] width 640 height 41
click at [610, 112] on input "Search:" at bounding box center [621, 107] width 74 height 12
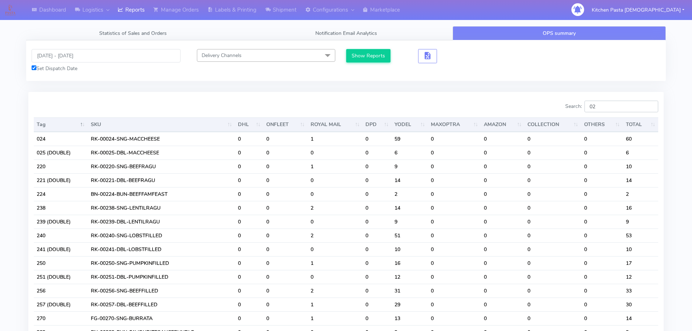
type input "0"
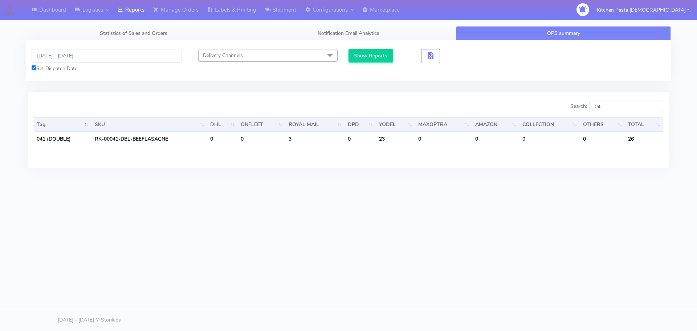
type input "0"
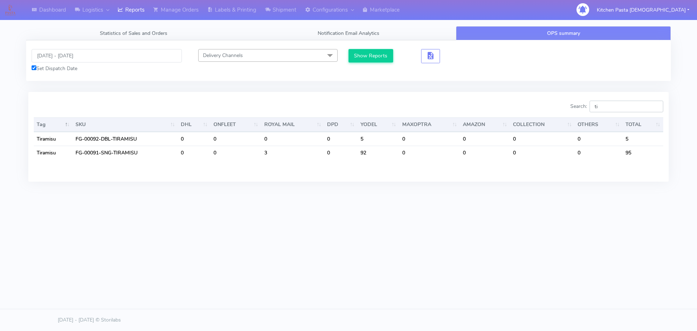
type input "t"
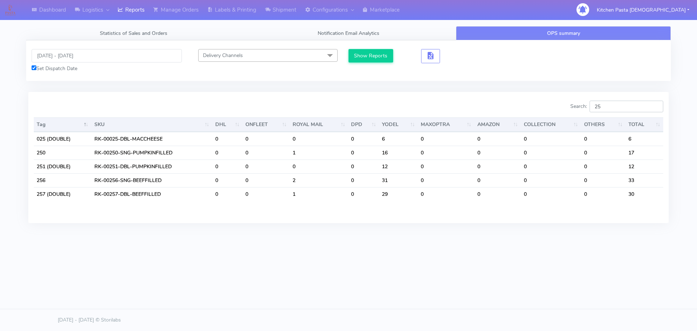
type input "2"
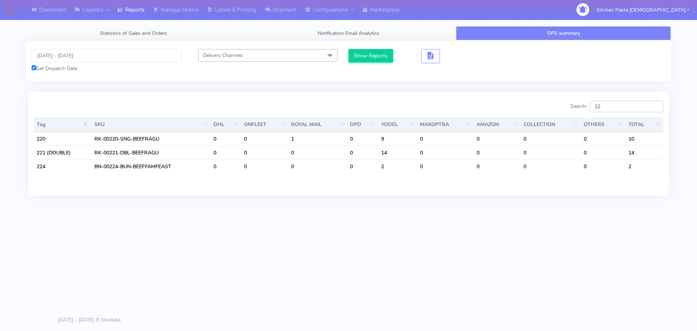
type input "2"
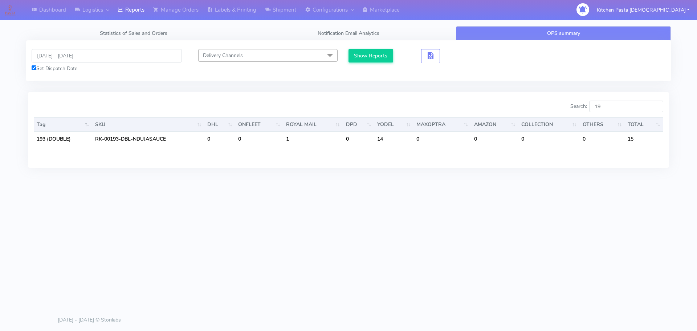
type input "1"
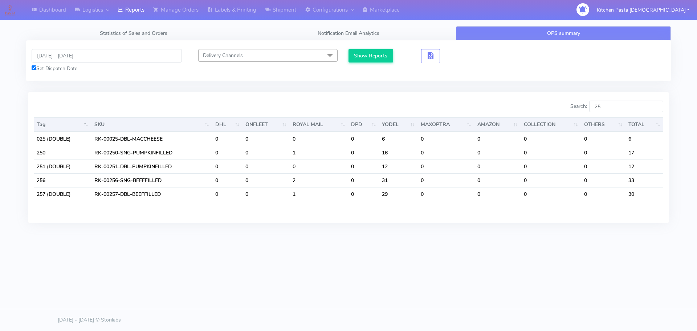
type input "2"
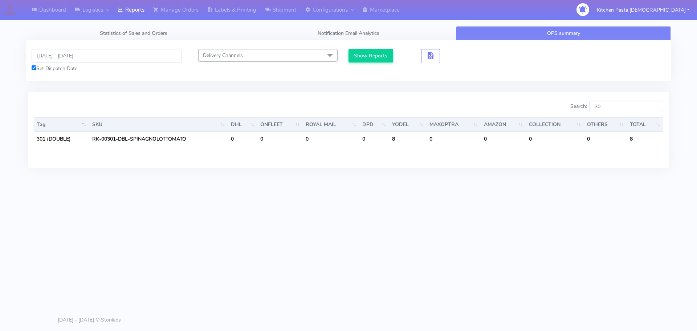
type input "3"
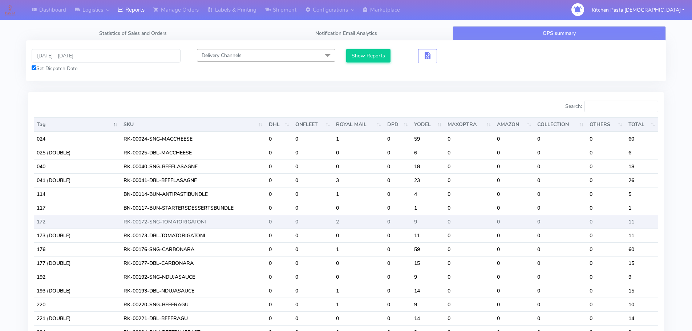
click at [493, 226] on td "0" at bounding box center [469, 222] width 49 height 14
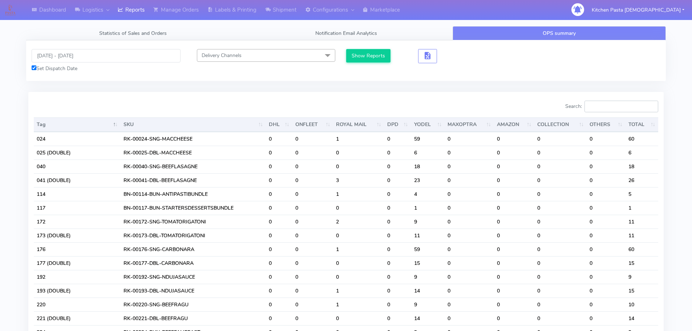
click at [604, 108] on input "Search:" at bounding box center [621, 107] width 74 height 12
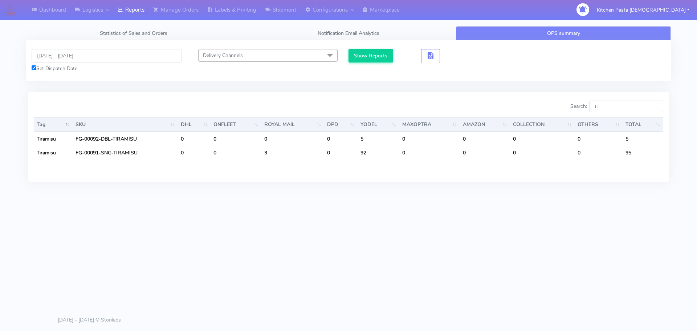
type input "t"
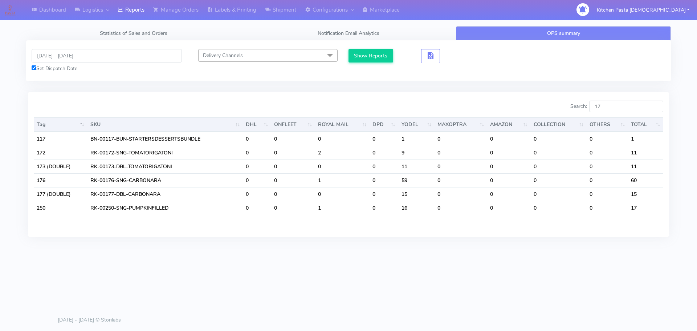
type input "1"
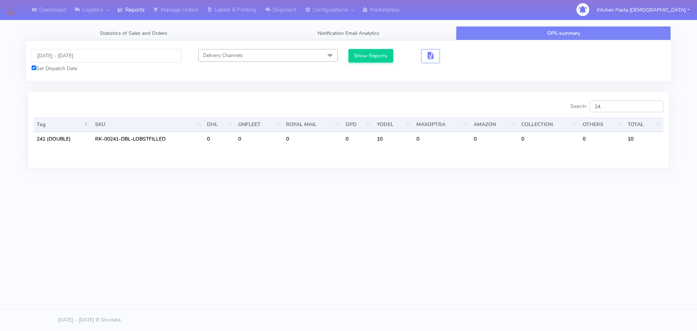
type input "2"
